Goal: Transaction & Acquisition: Obtain resource

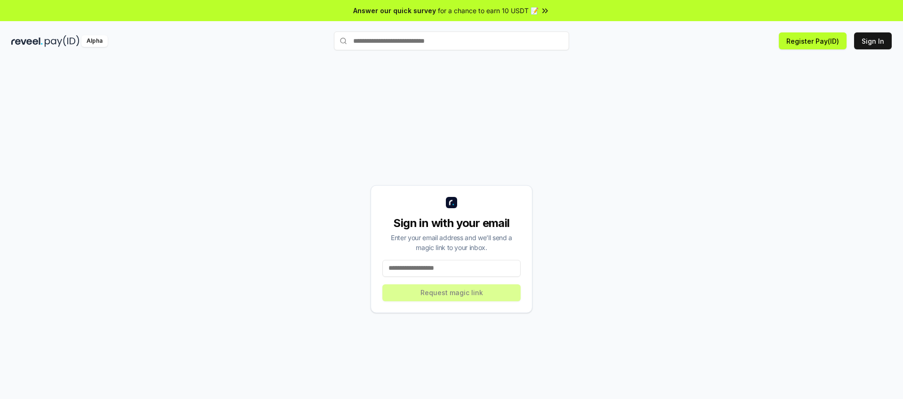
click at [437, 269] on input at bounding box center [451, 268] width 138 height 17
type input "**********"
click at [448, 293] on button "Request magic link" at bounding box center [451, 292] width 138 height 17
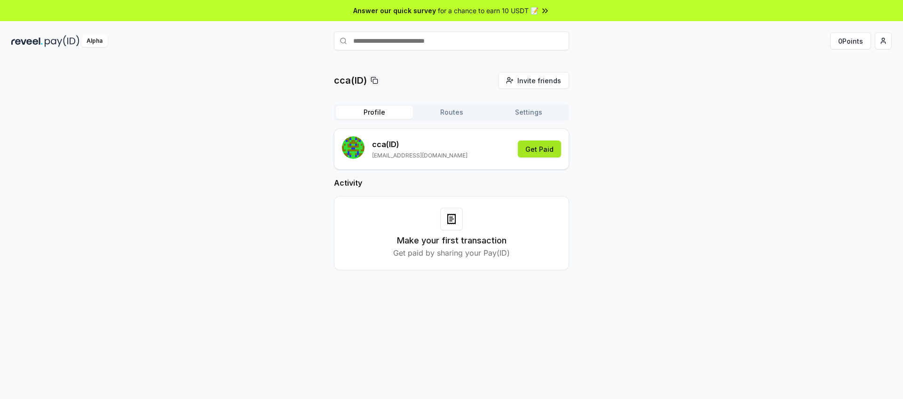
click at [543, 150] on button "Get Paid" at bounding box center [539, 149] width 43 height 17
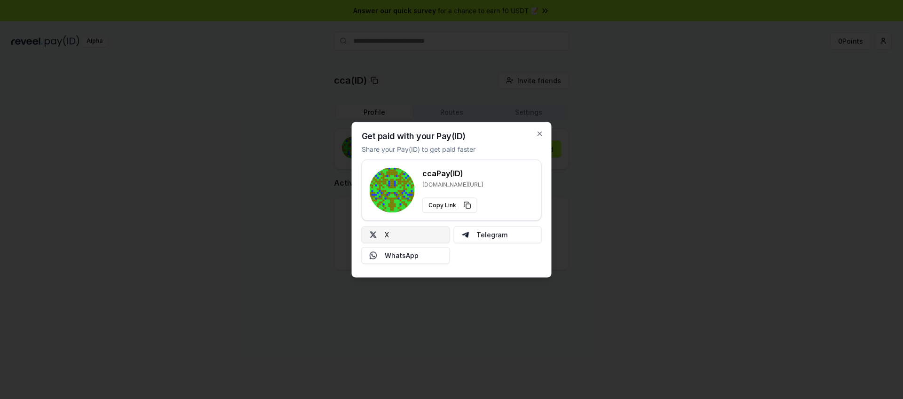
click at [415, 236] on button "X" at bounding box center [405, 234] width 88 height 17
click at [537, 133] on icon "button" at bounding box center [540, 134] width 8 height 8
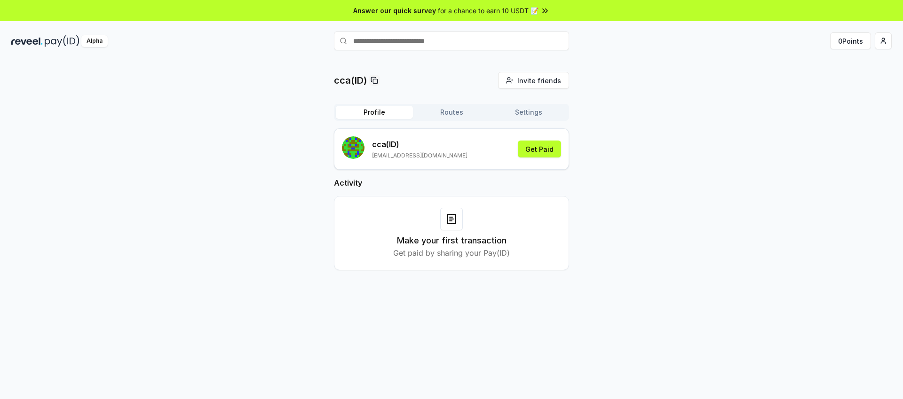
click at [461, 109] on button "Routes" at bounding box center [451, 112] width 77 height 13
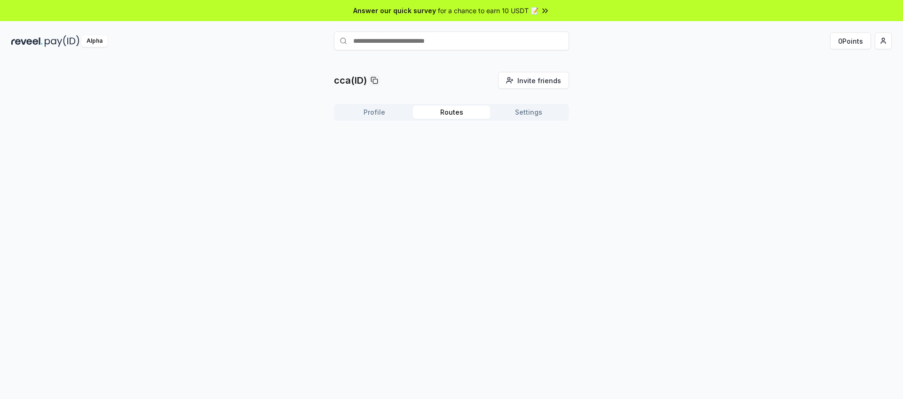
click at [525, 113] on button "Settings" at bounding box center [528, 112] width 77 height 13
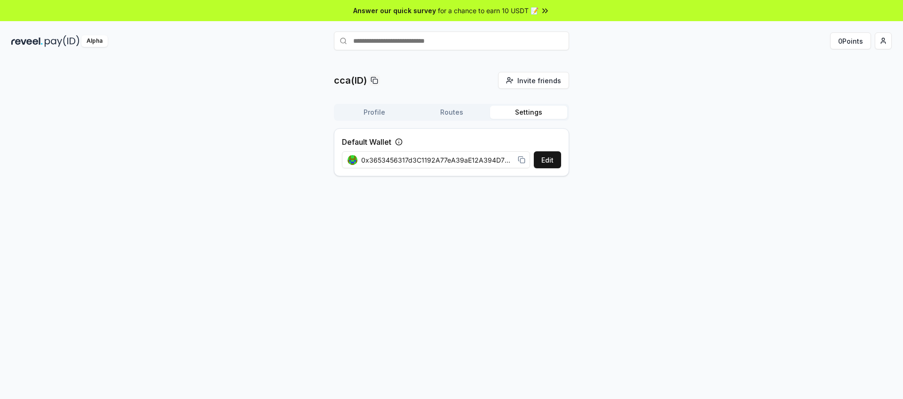
click at [463, 116] on button "Routes" at bounding box center [451, 112] width 77 height 13
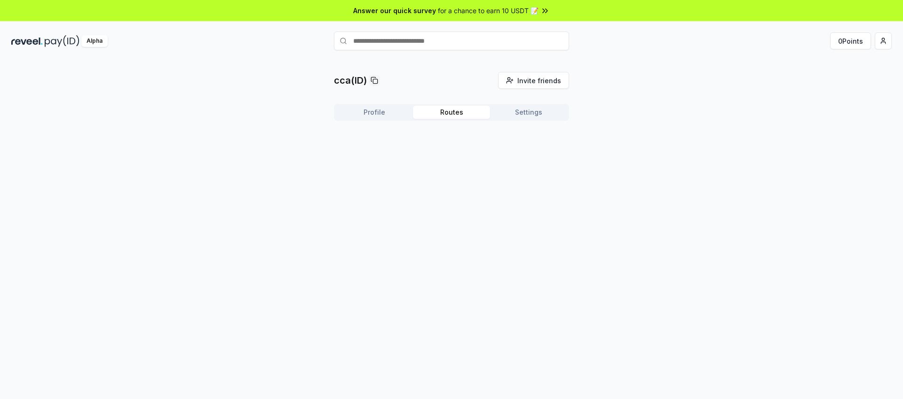
click at [373, 112] on button "Profile" at bounding box center [374, 112] width 77 height 13
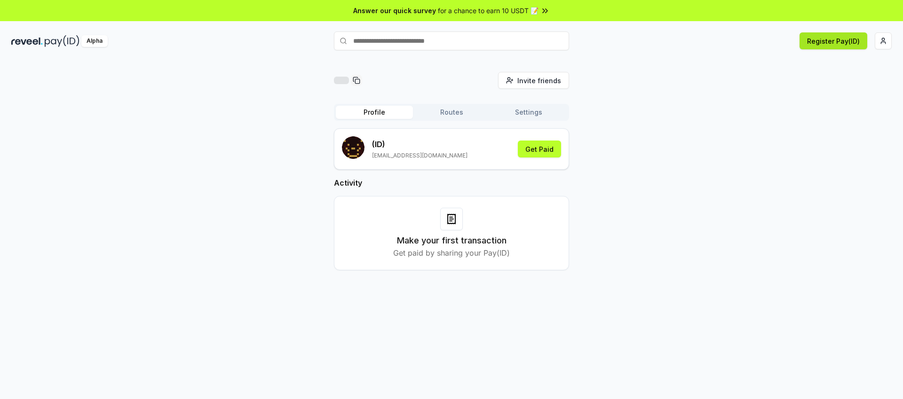
click at [831, 43] on button "Register Pay(ID)" at bounding box center [833, 40] width 68 height 17
click at [814, 39] on button "Register Pay(ID)" at bounding box center [833, 40] width 68 height 17
